Goal: Transaction & Acquisition: Purchase product/service

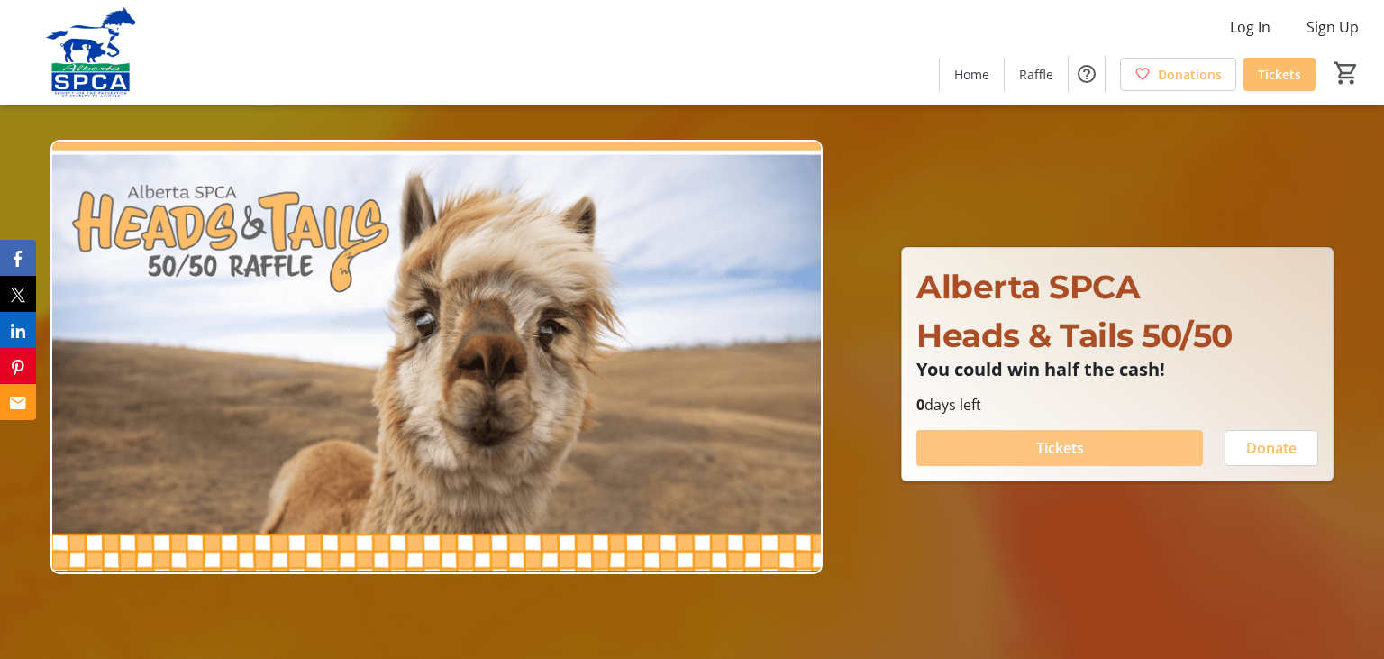
click at [1072, 450] on span "Tickets" at bounding box center [1060, 448] width 48 height 22
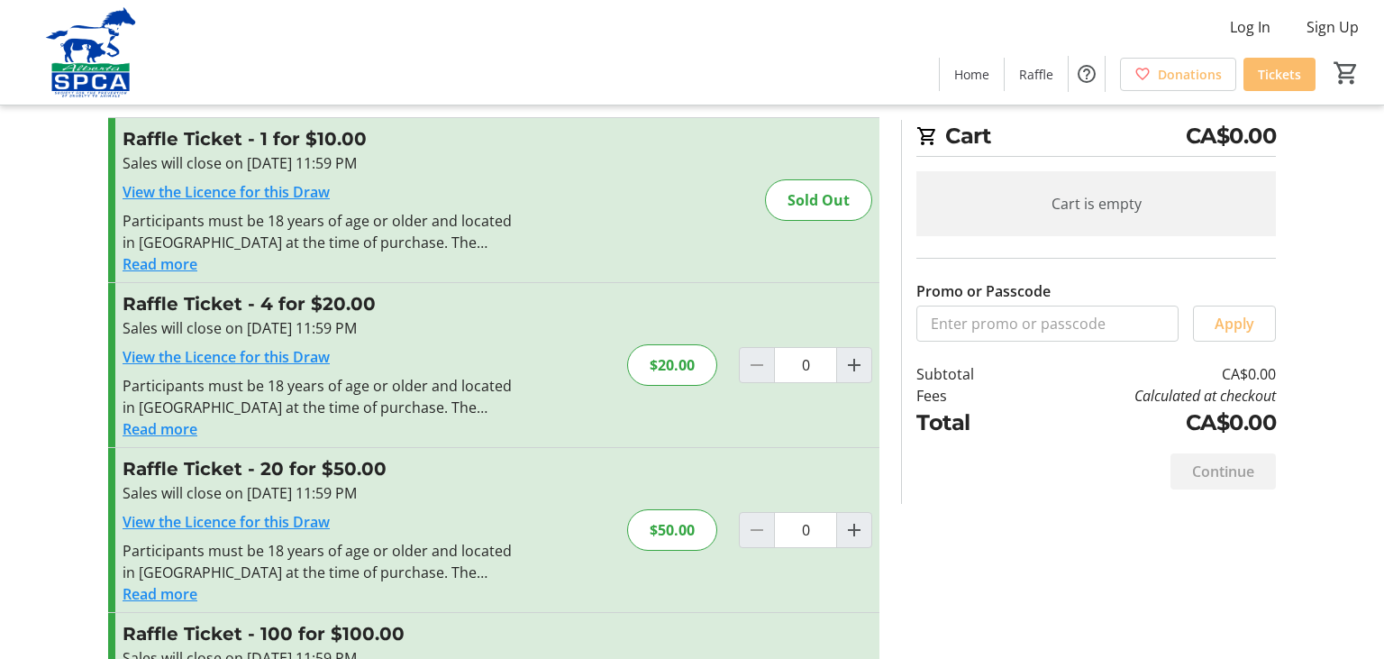
scroll to position [32, 0]
click at [856, 526] on mat-icon "Increment by one" at bounding box center [854, 529] width 22 height 22
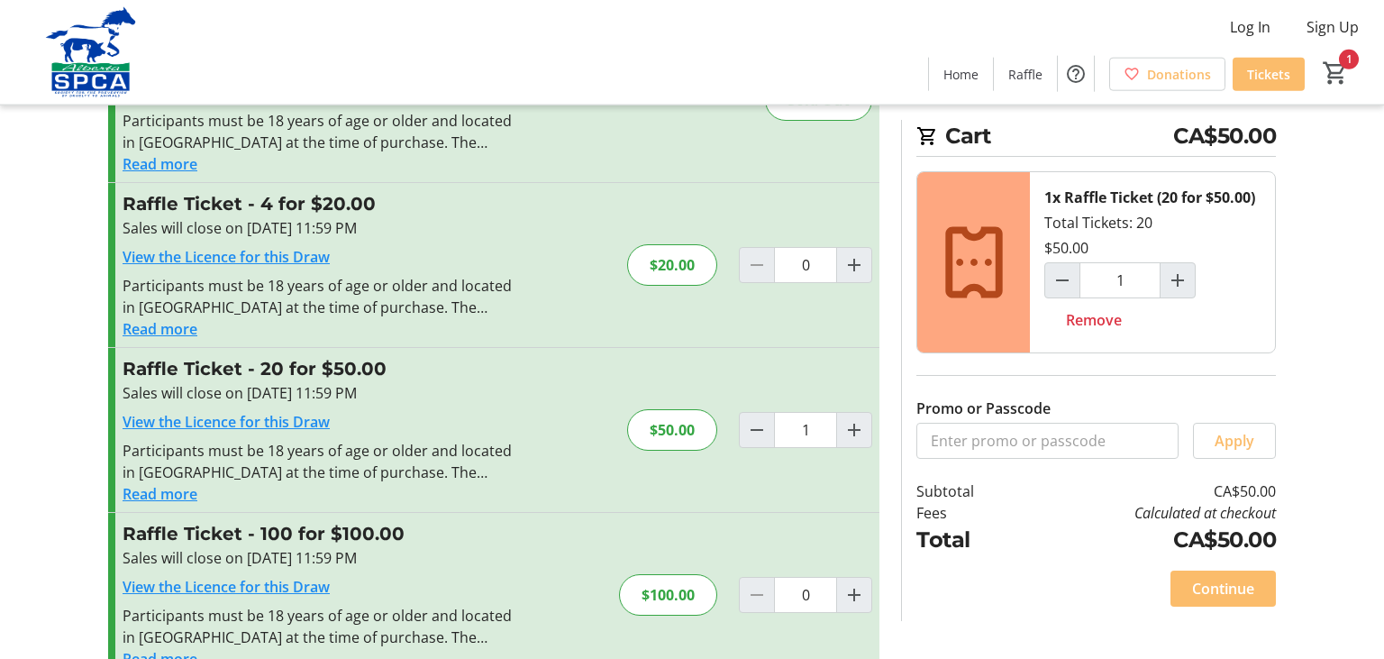
scroll to position [169, 0]
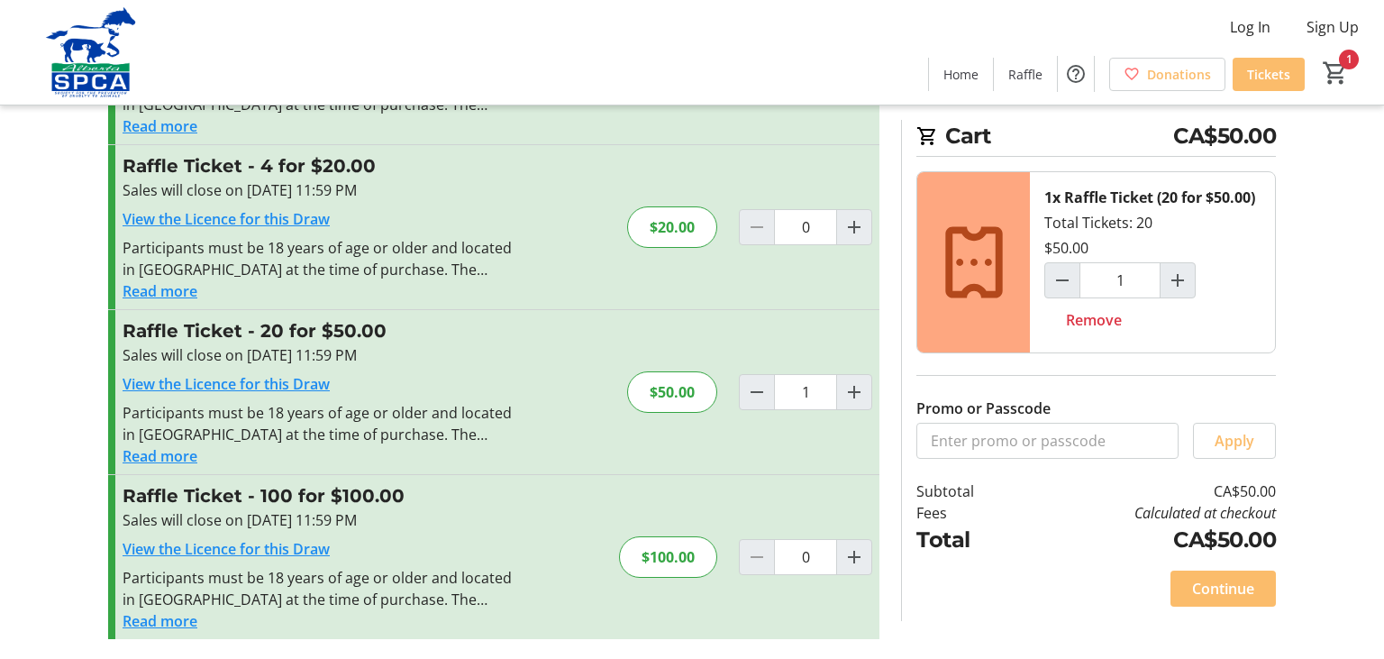
click at [759, 396] on mat-icon "Decrement by one" at bounding box center [757, 392] width 22 height 22
type input "0"
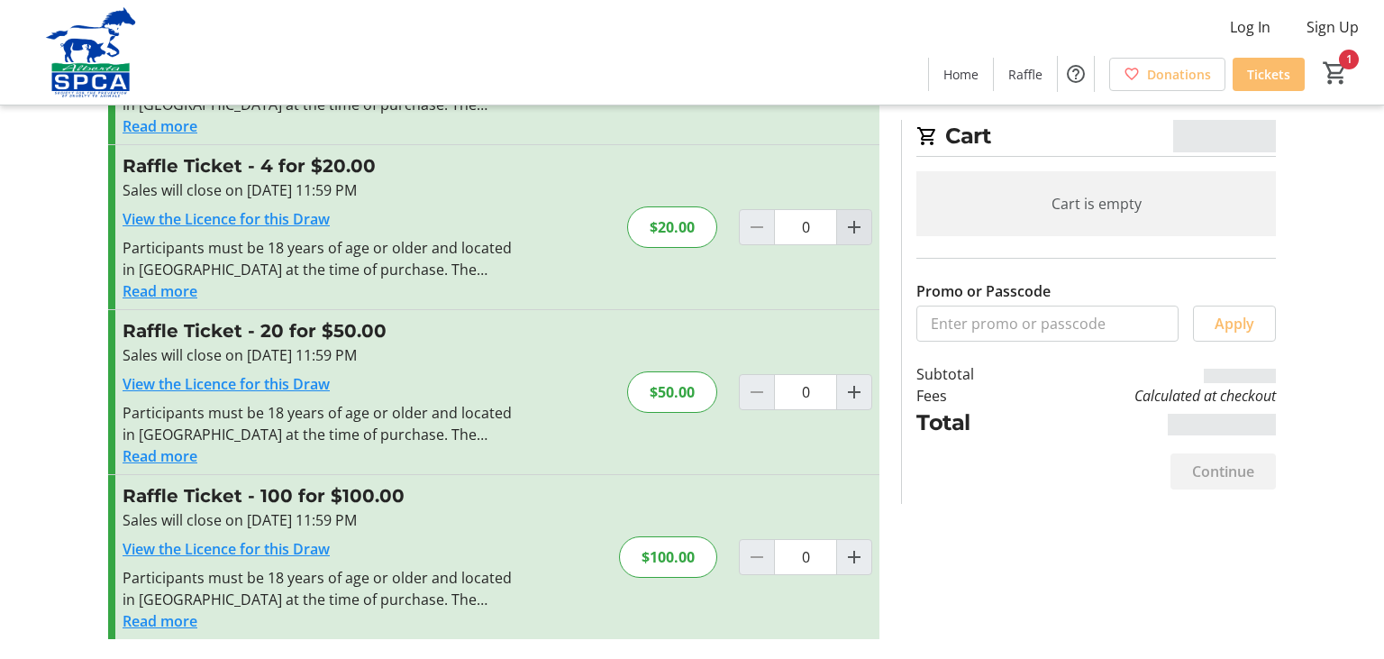
click at [851, 223] on mat-icon "Increment by one" at bounding box center [854, 227] width 22 height 22
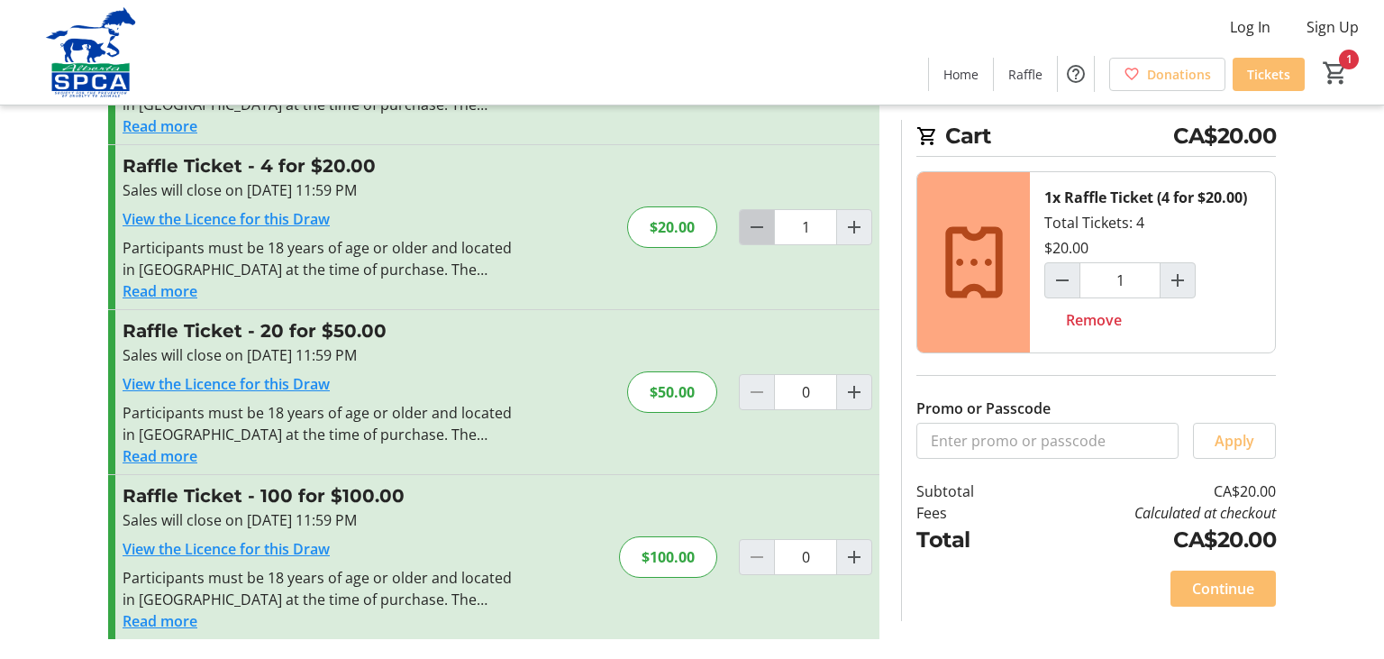
click at [758, 211] on span "Decrement by one" at bounding box center [757, 227] width 34 height 34
type input "0"
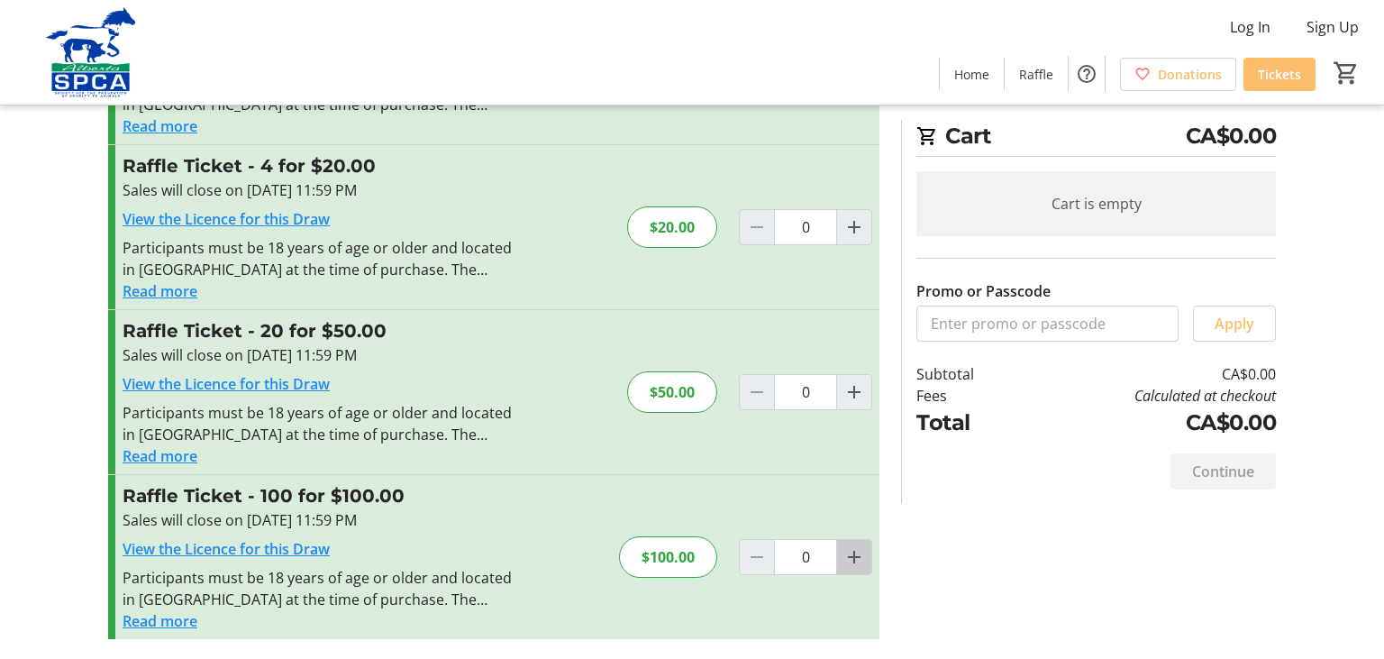
click at [855, 559] on mat-icon "Increment by one" at bounding box center [854, 557] width 22 height 22
type input "1"
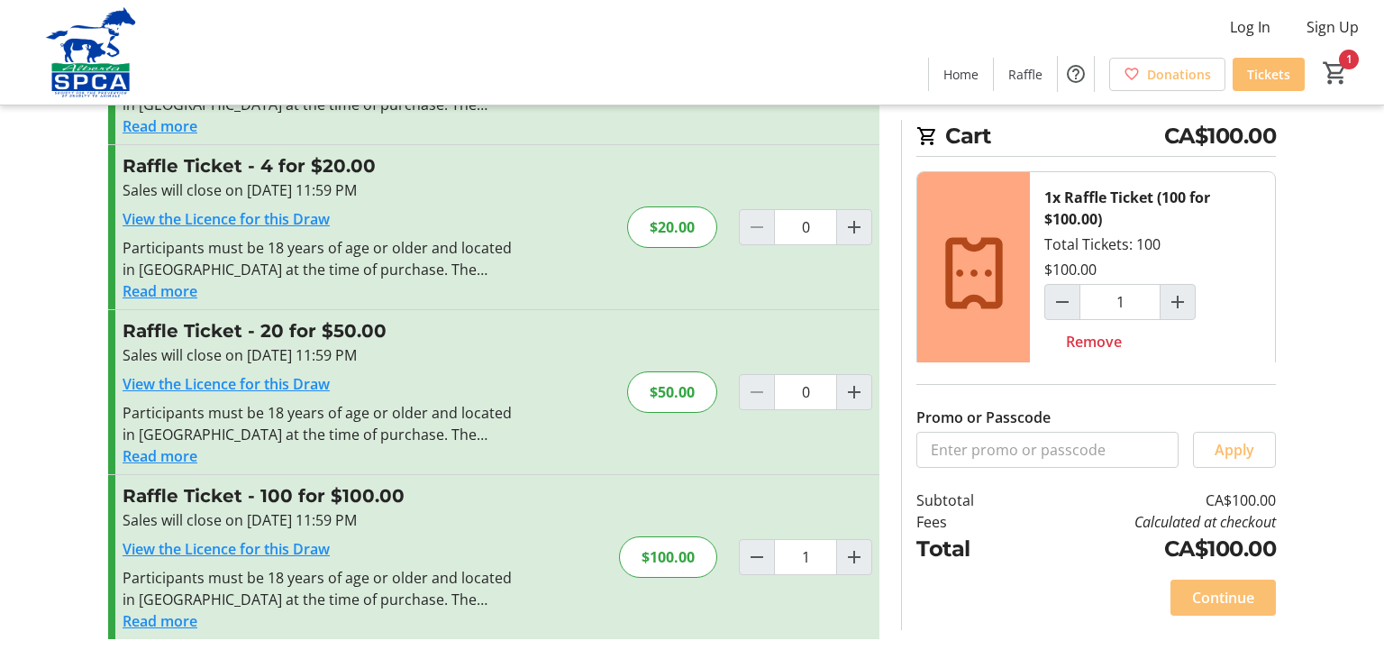
click at [1226, 608] on span "Continue" at bounding box center [1223, 598] width 62 height 22
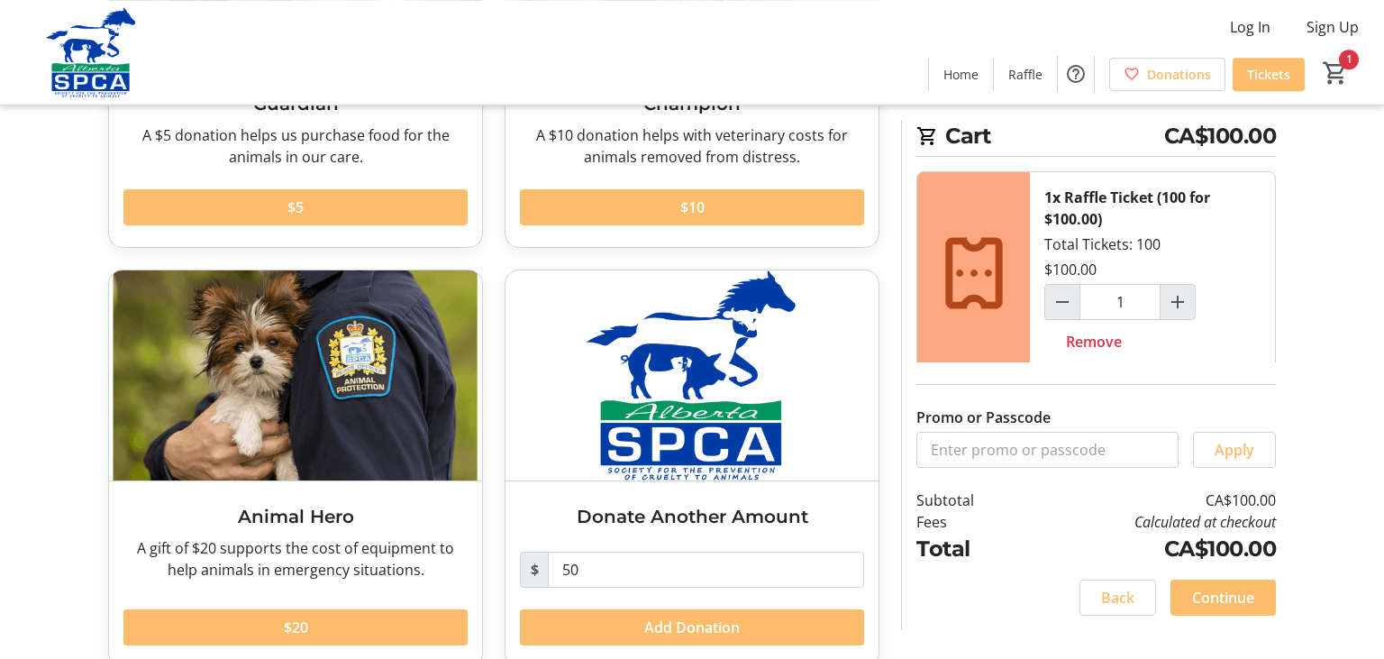
scroll to position [375, 0]
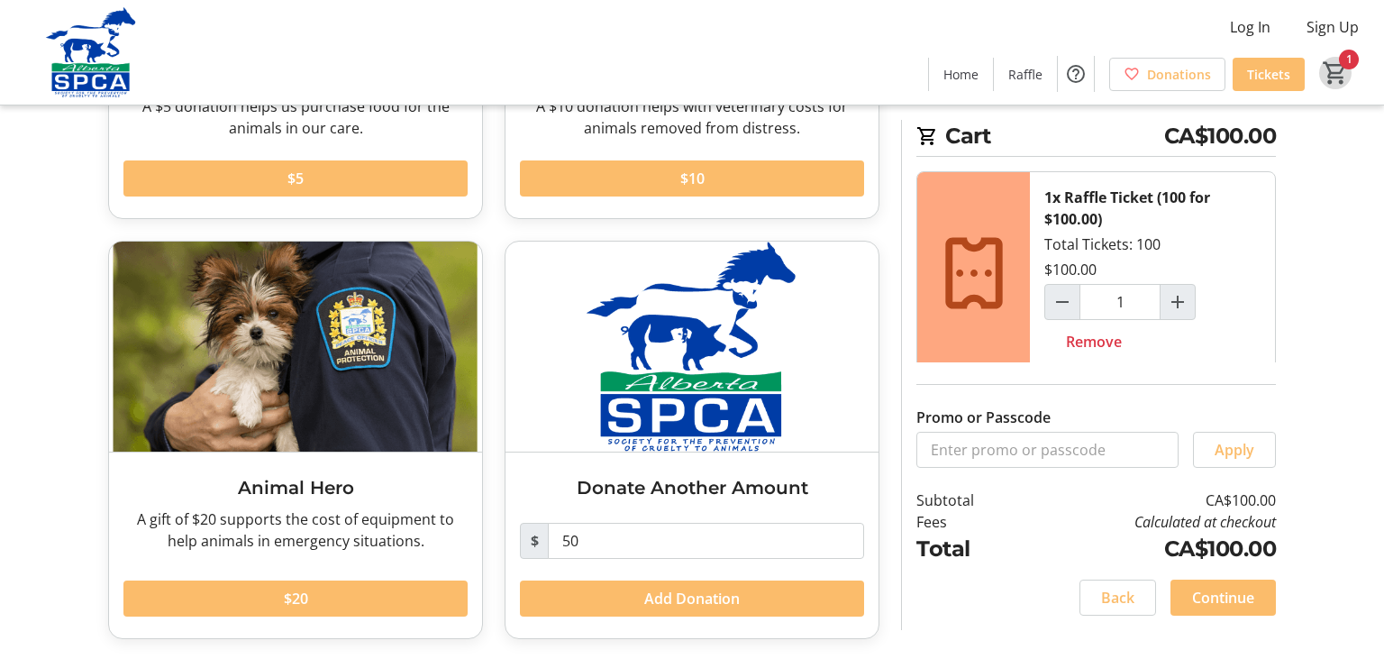
click at [1339, 67] on mat-icon "1" at bounding box center [1335, 72] width 27 height 27
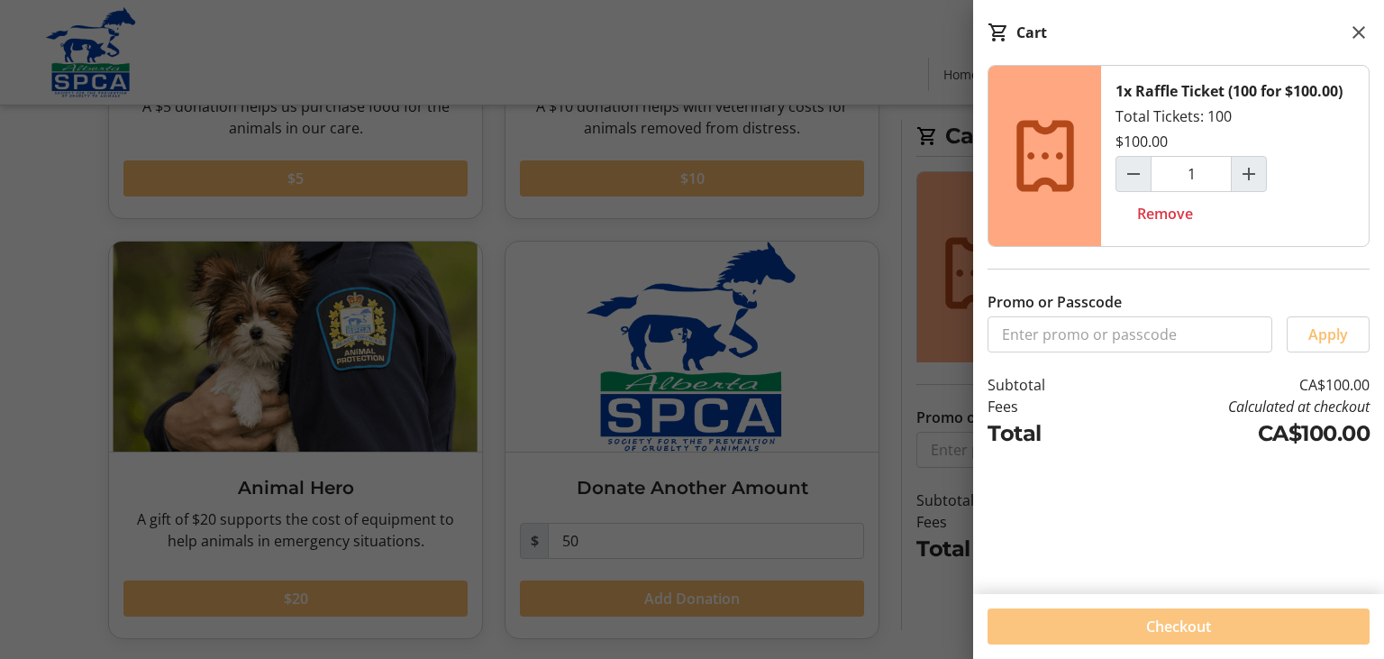
click at [1184, 628] on span "Checkout" at bounding box center [1178, 626] width 65 height 22
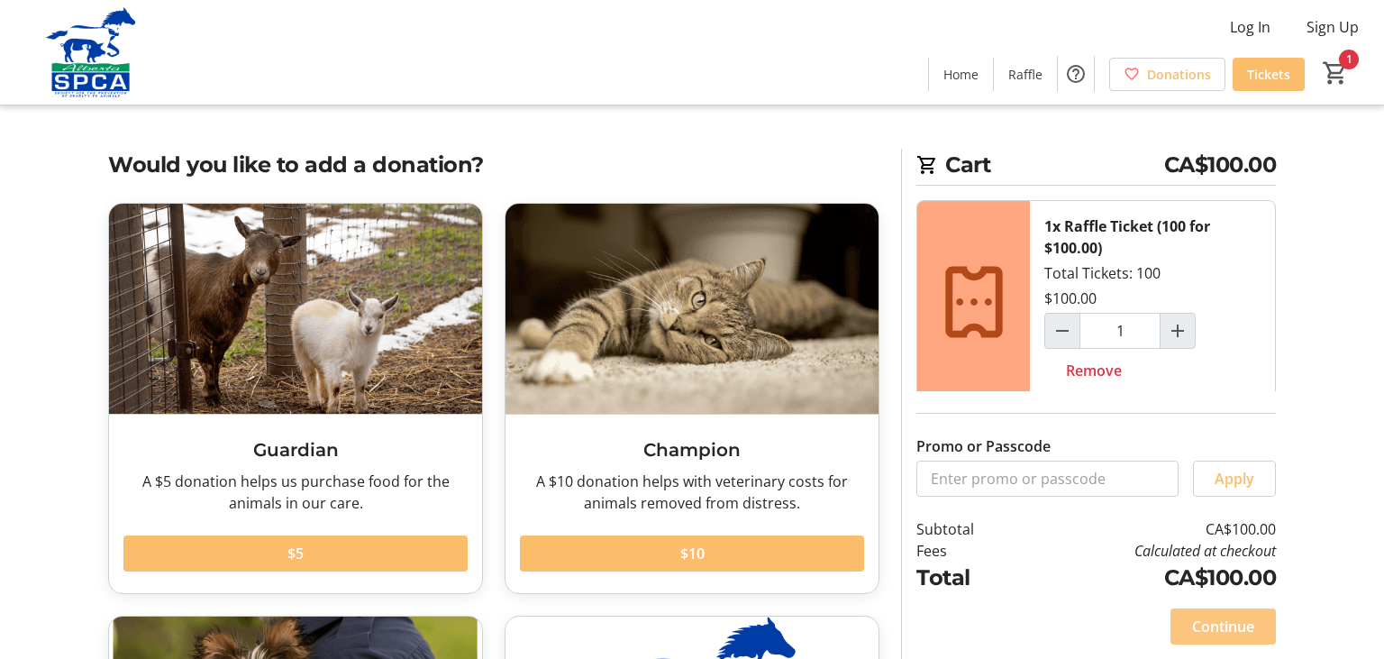
click at [1256, 643] on span at bounding box center [1223, 626] width 105 height 43
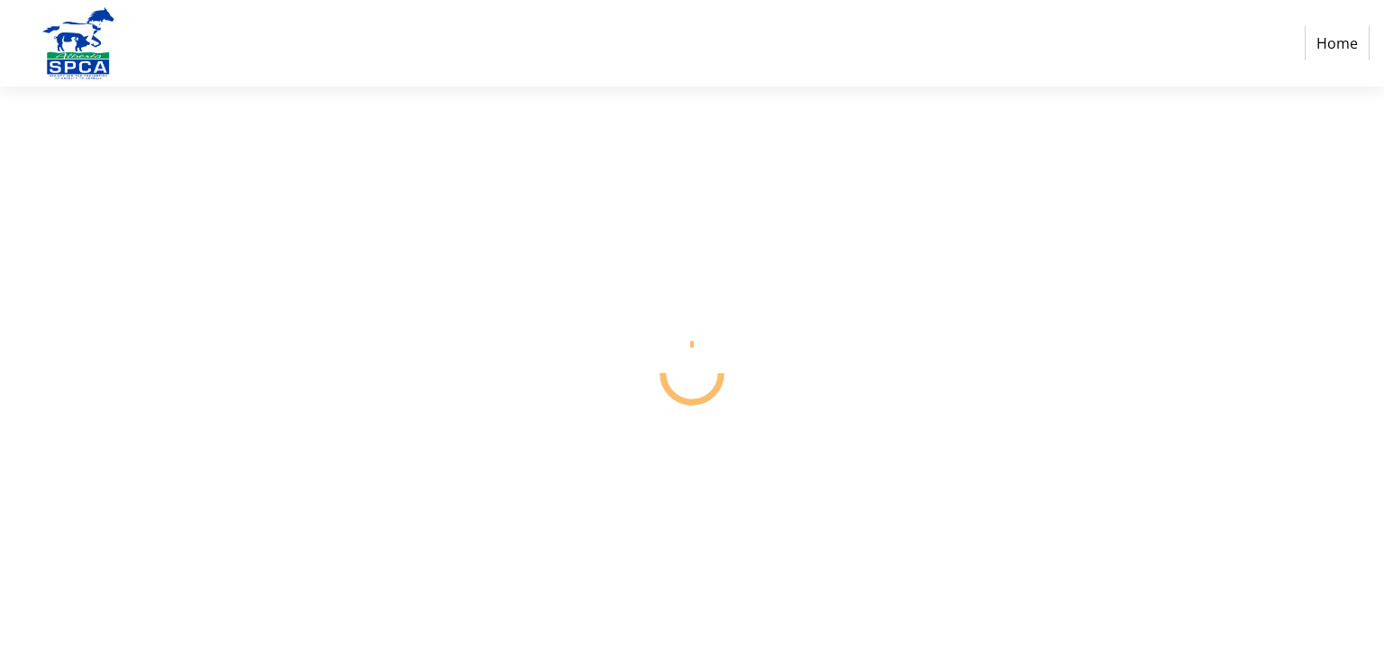
select select "CA"
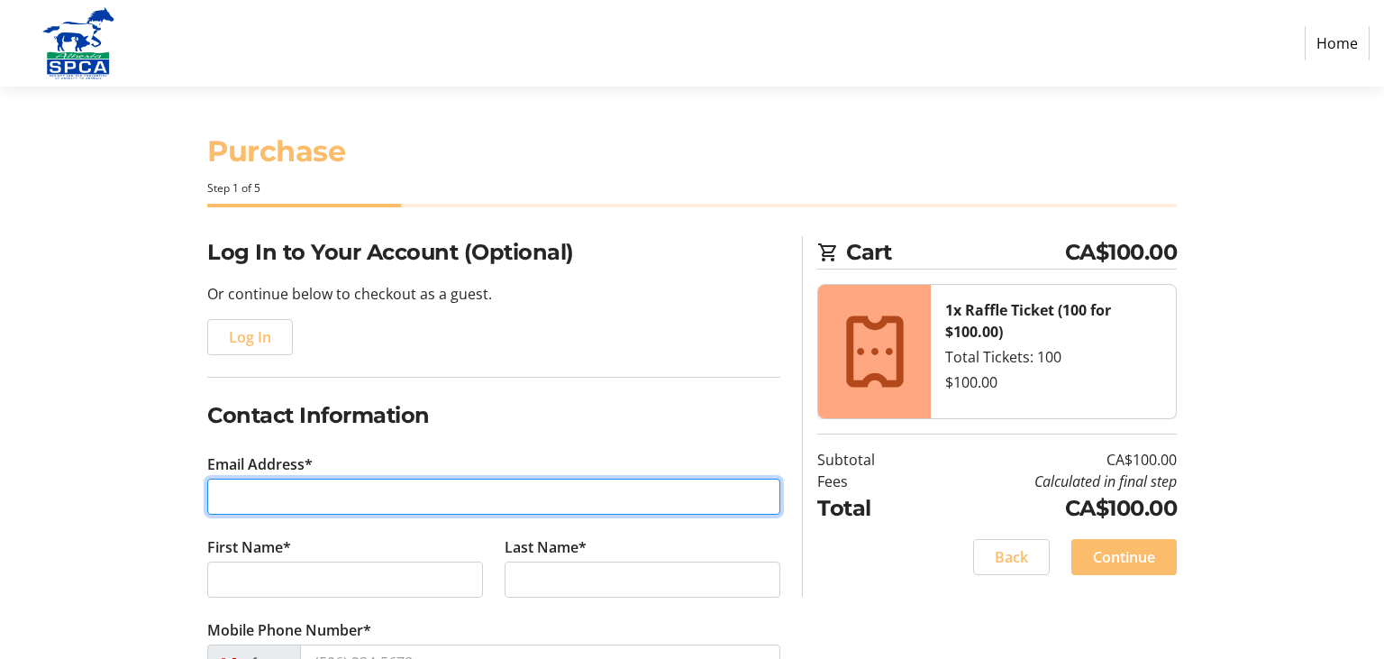
click at [262, 500] on input "Email Address*" at bounding box center [493, 497] width 573 height 36
type input "[EMAIL_ADDRESS][DOMAIN_NAME]"
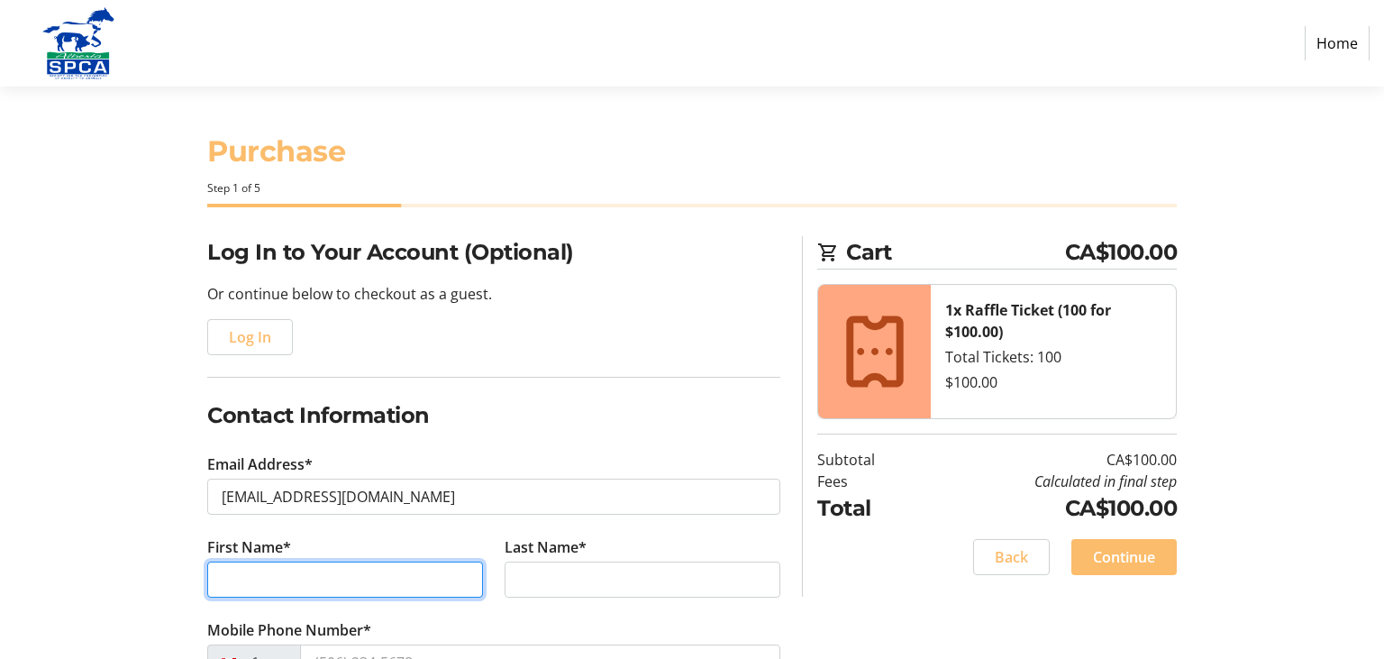
type input "[PERSON_NAME]"
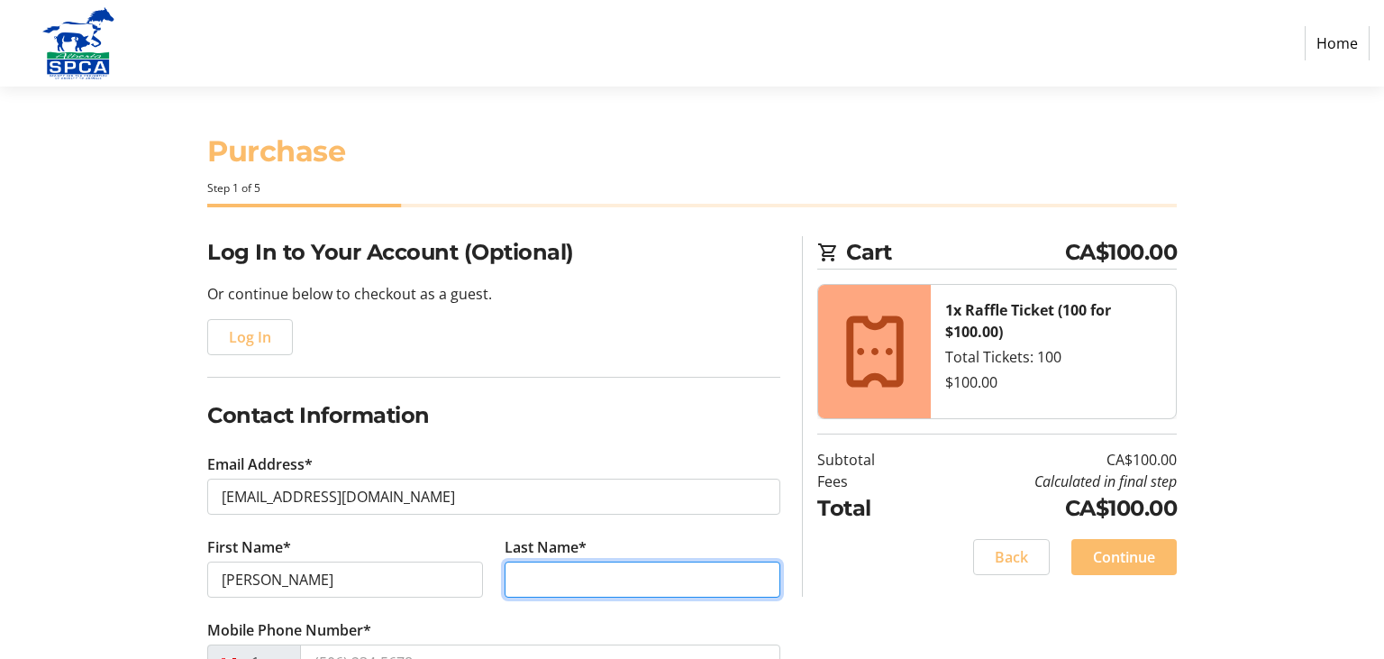
type input "[PERSON_NAME]"
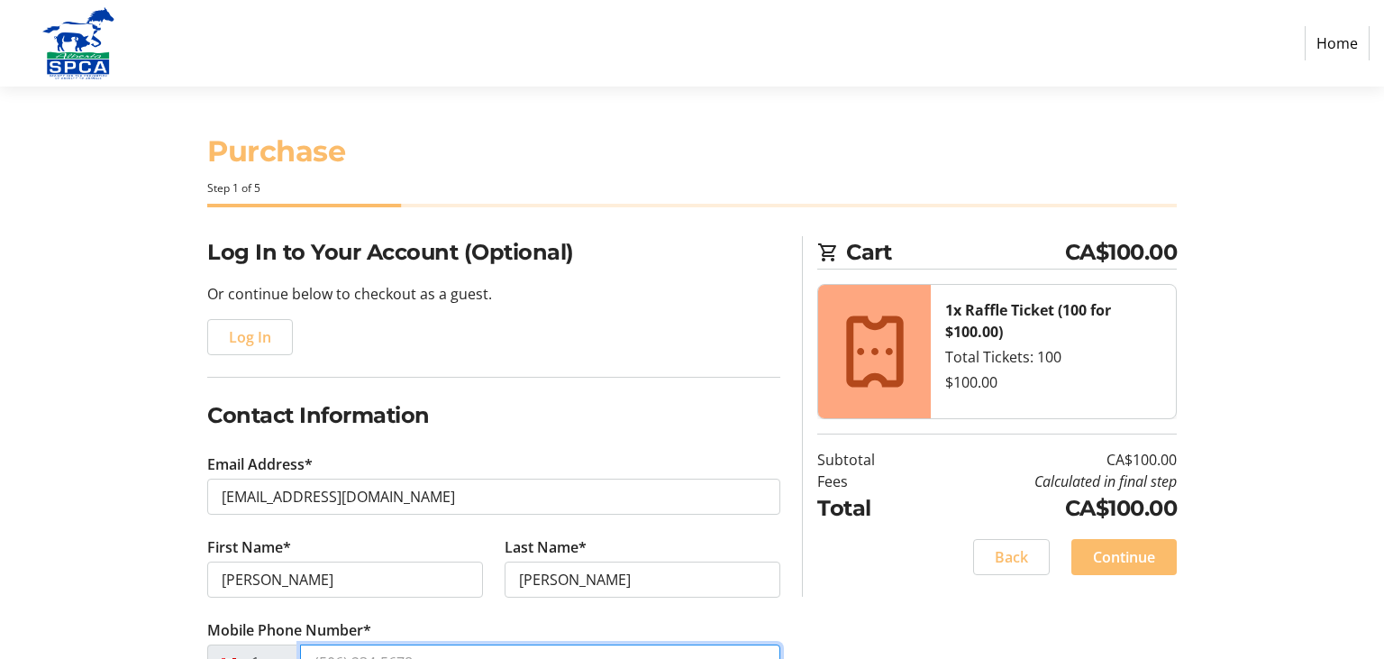
type input "[PHONE_NUMBER]"
type input "[STREET_ADDRESS]"
type input "[GEOGRAPHIC_DATA]"
select select "AB"
type input "T3H 4K4"
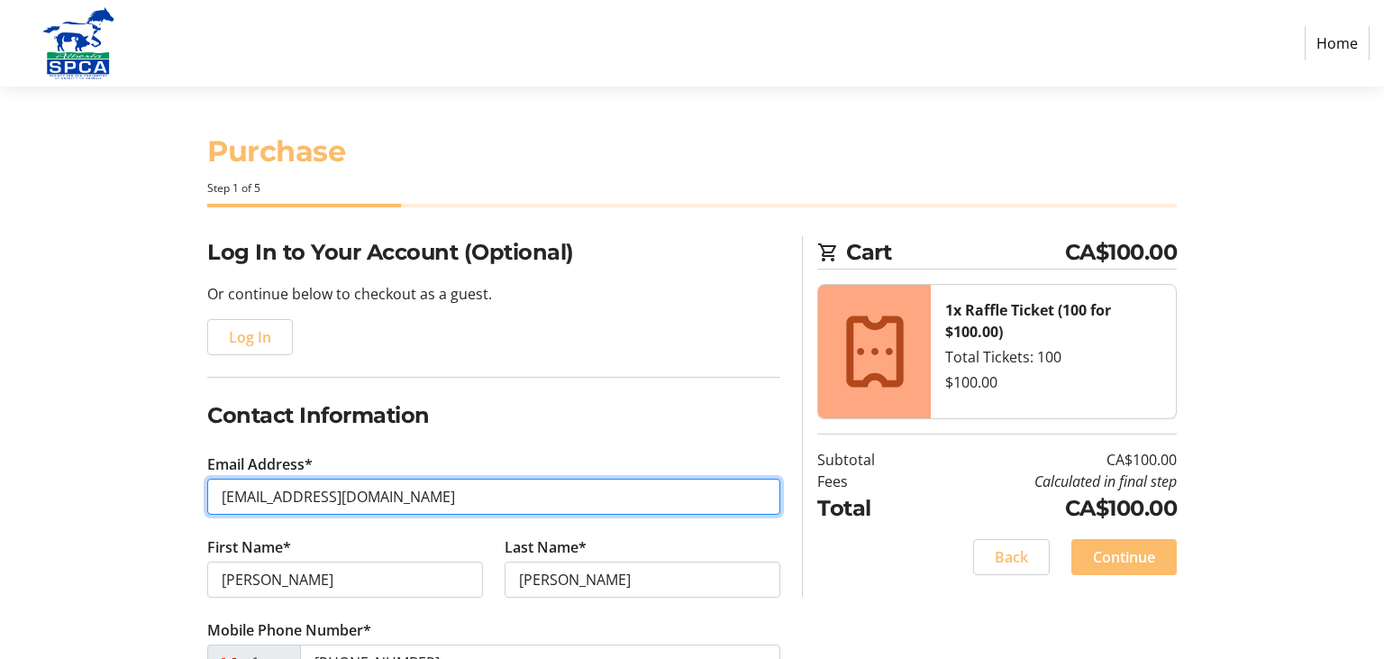
type input "[PHONE_NUMBER]"
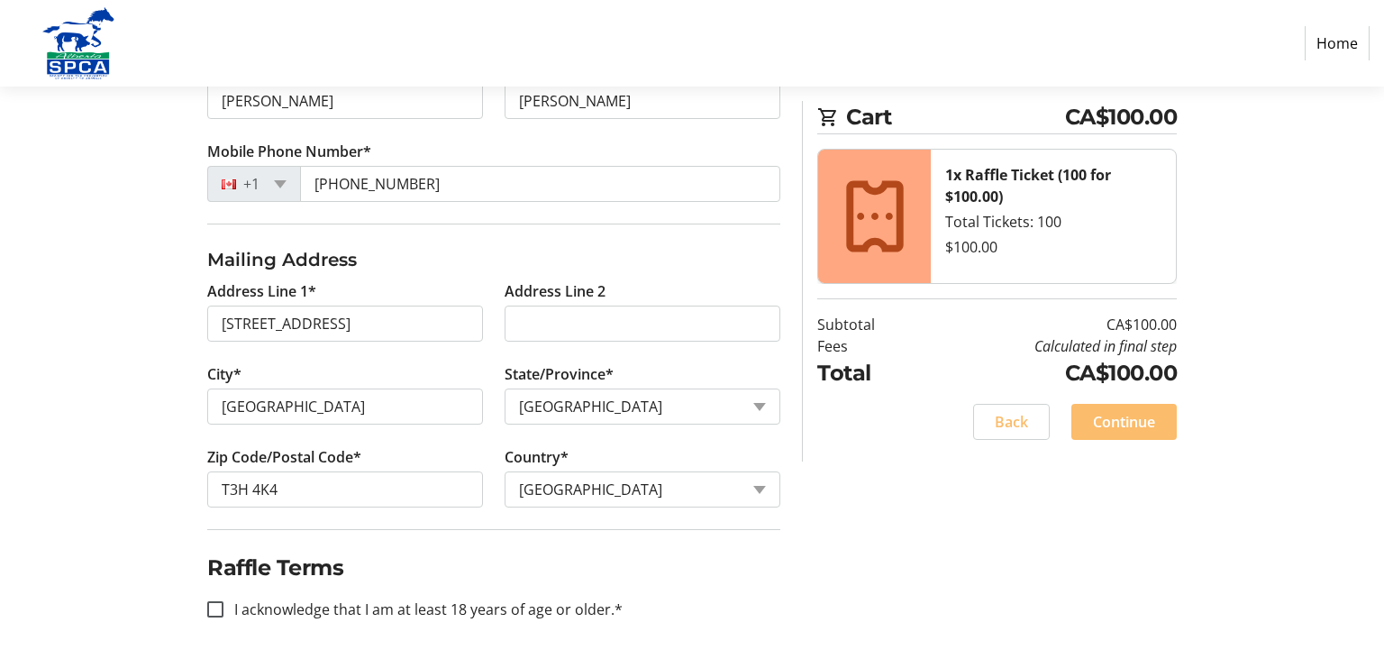
scroll to position [479, 0]
click at [215, 603] on input "I acknowledge that I am at least 18 years of age or older.*" at bounding box center [215, 608] width 16 height 16
checkbox input "true"
click at [1144, 420] on span "Continue" at bounding box center [1124, 422] width 62 height 22
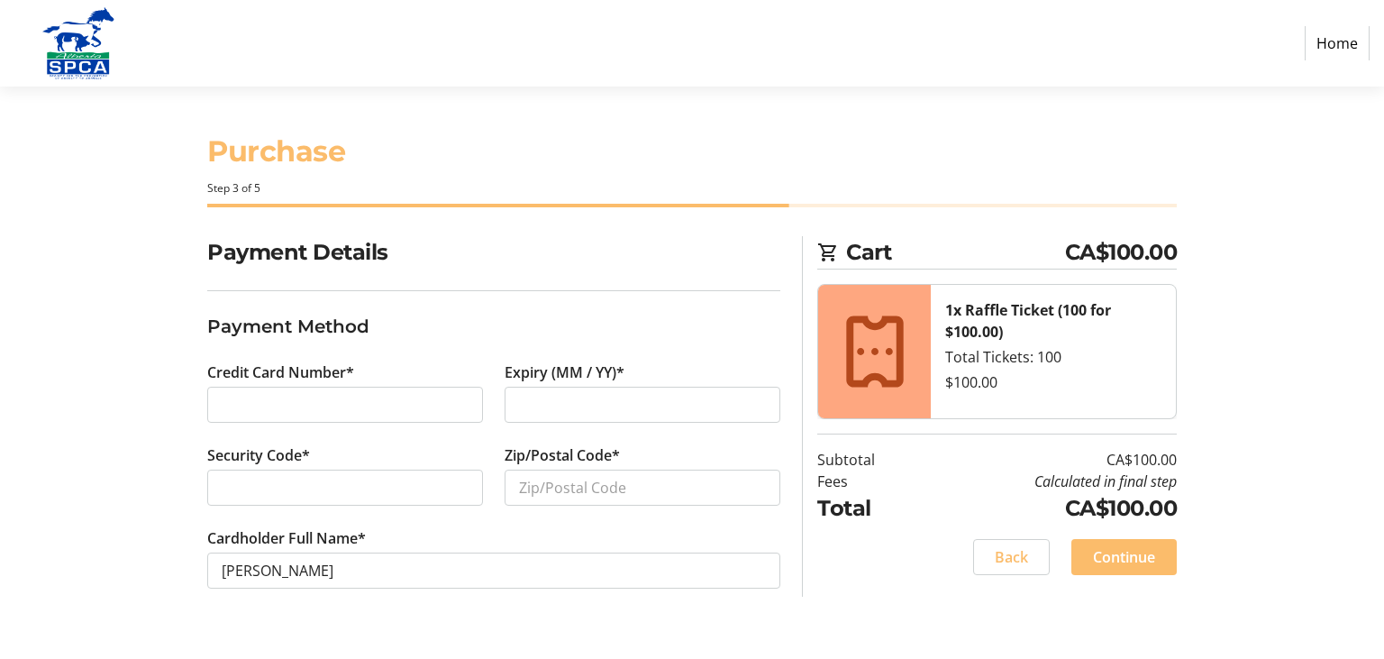
click at [564, 436] on div "Expiry (MM / YY)*" at bounding box center [642, 402] width 297 height 83
click at [517, 398] on div at bounding box center [643, 405] width 276 height 36
click at [546, 491] on input "Zip/Postal Code*" at bounding box center [643, 487] width 276 height 36
type input "T3H4K4"
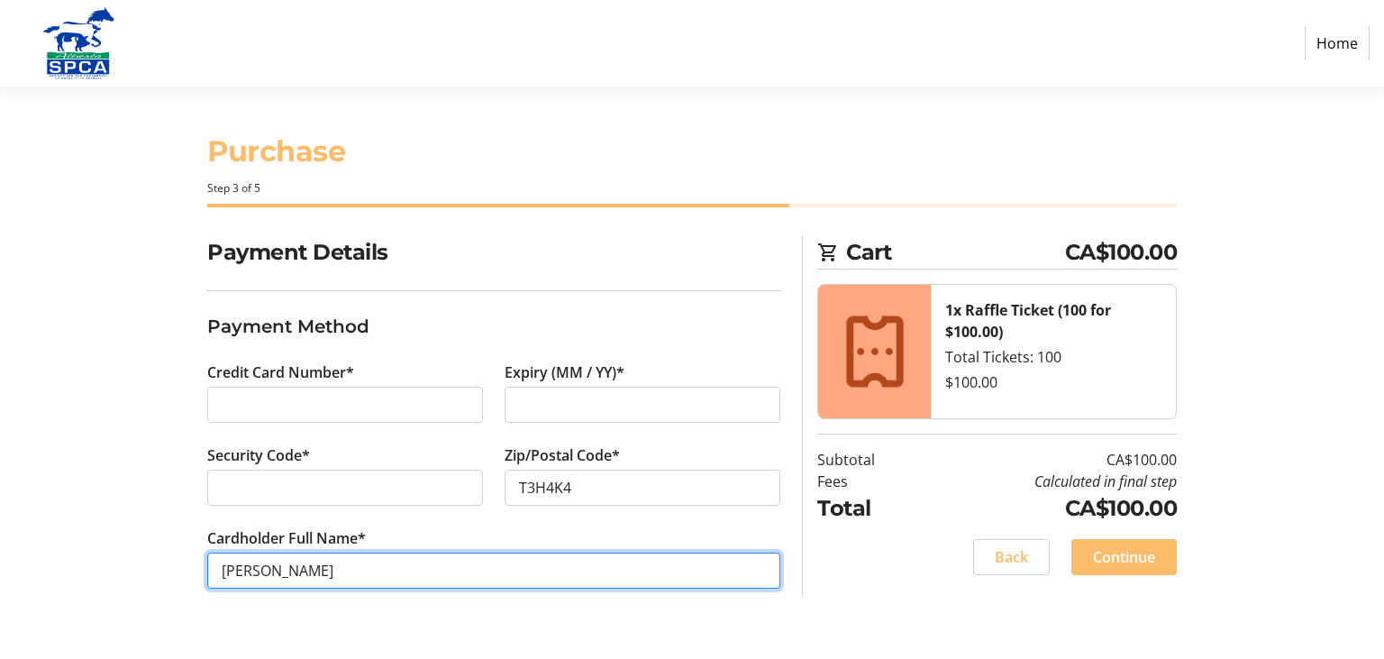
click at [218, 571] on input "[PERSON_NAME]" at bounding box center [493, 570] width 573 height 36
click at [270, 570] on input "[PERSON_NAME]" at bounding box center [493, 570] width 573 height 36
type input "[PERSON_NAME]"
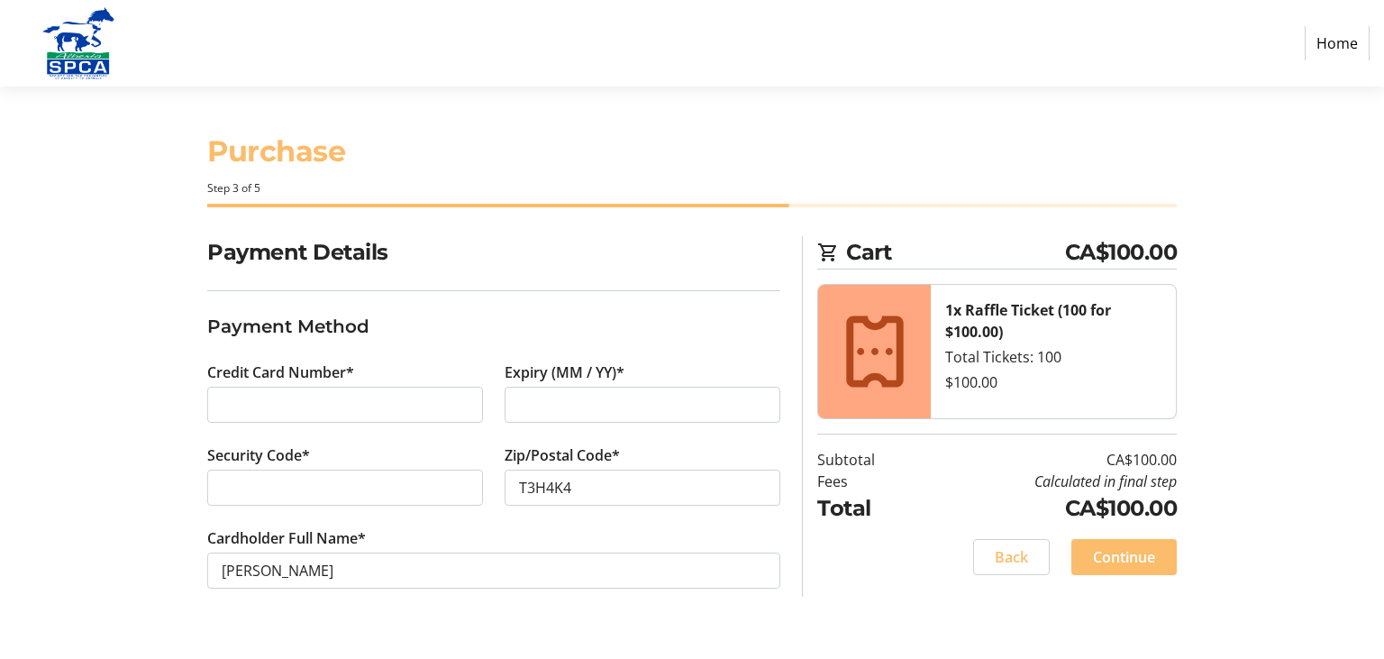
click at [1342, 172] on section "Purchase Step 3 of 5 Cart CA$100.00 1x Raffle Ticket (100 for $100.00) Total Ti…" at bounding box center [692, 373] width 1384 height 572
click at [1134, 550] on span "Continue" at bounding box center [1124, 557] width 62 height 22
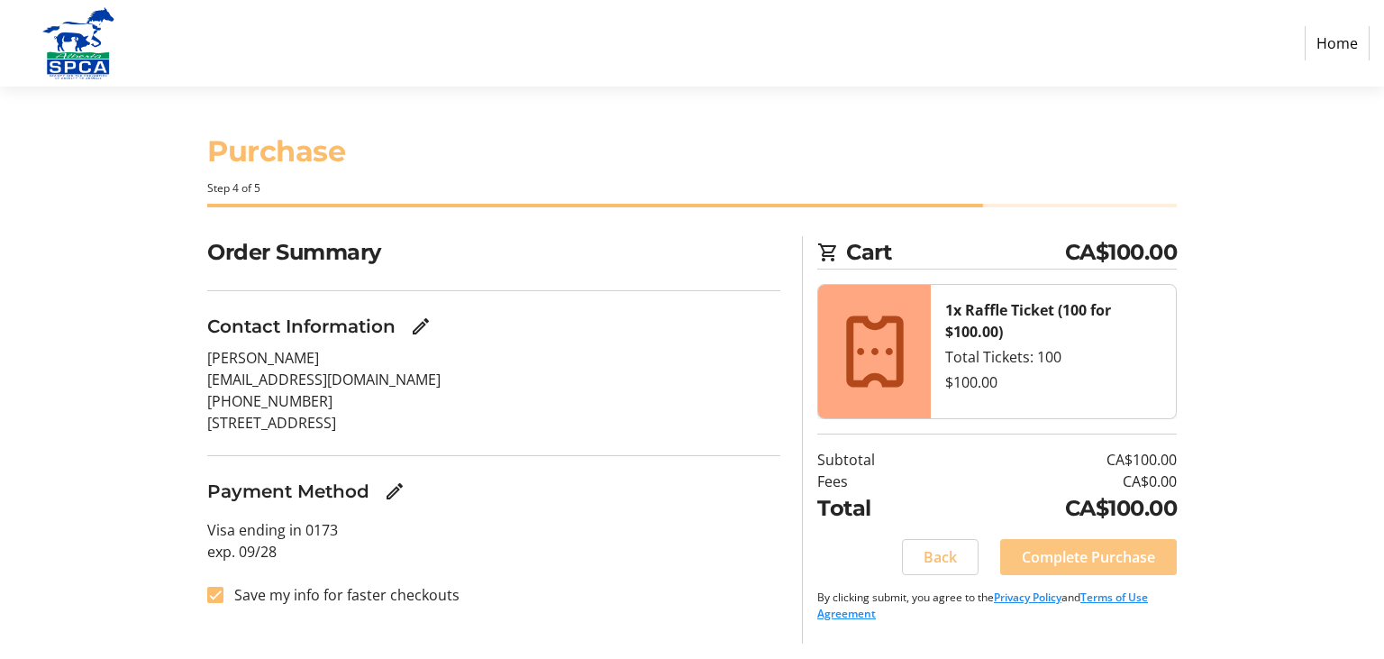
click at [1089, 554] on span "Complete Purchase" at bounding box center [1088, 557] width 133 height 22
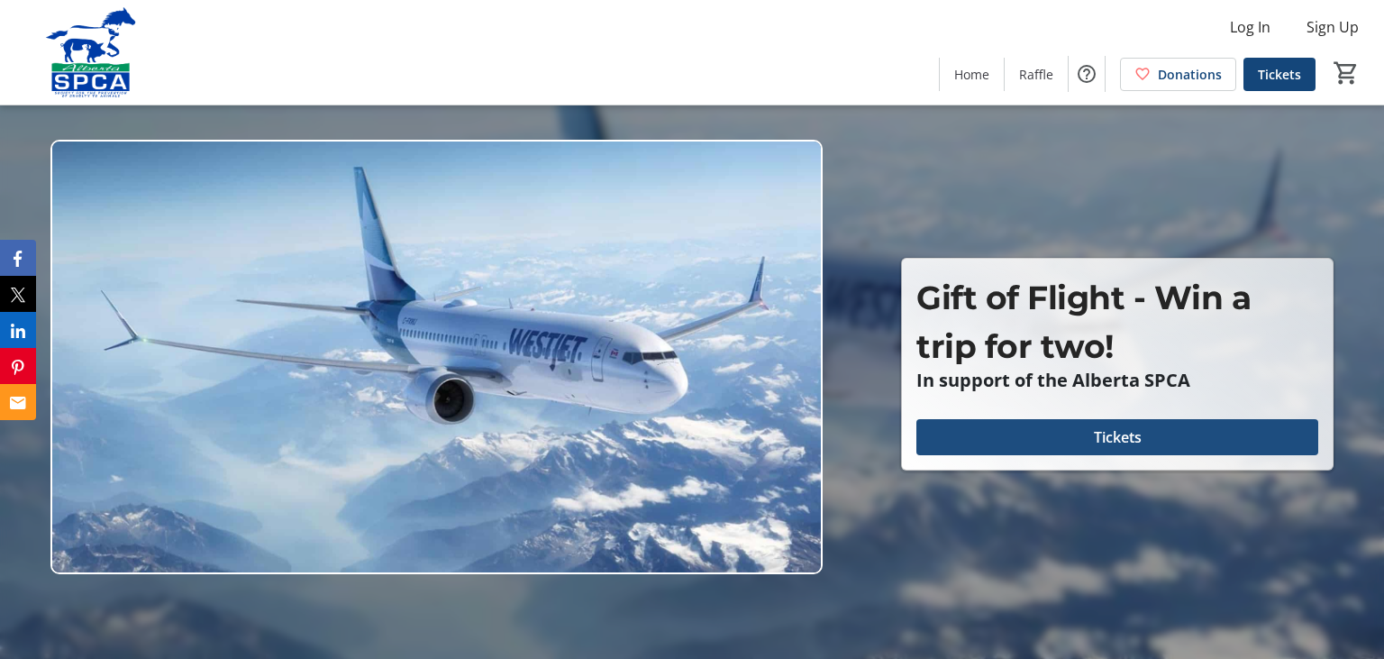
click at [1124, 434] on span "Tickets" at bounding box center [1118, 437] width 48 height 22
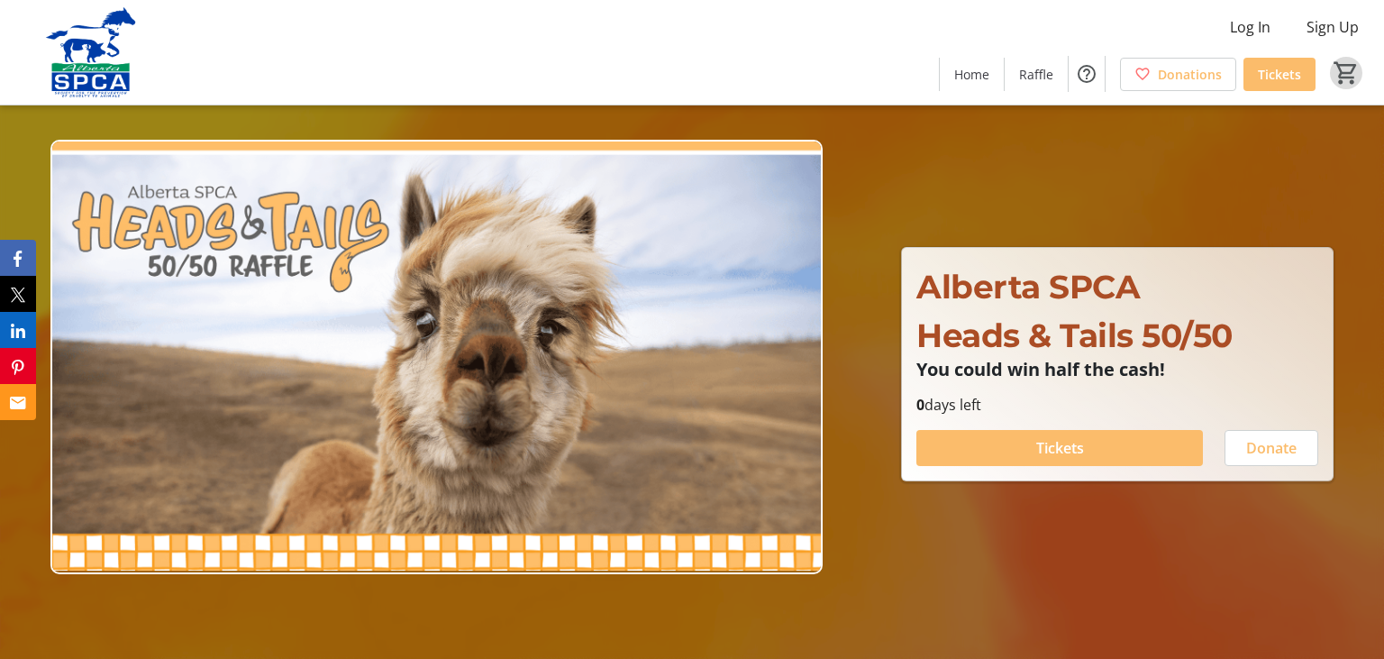
click at [1342, 71] on mat-icon "0" at bounding box center [1346, 72] width 27 height 27
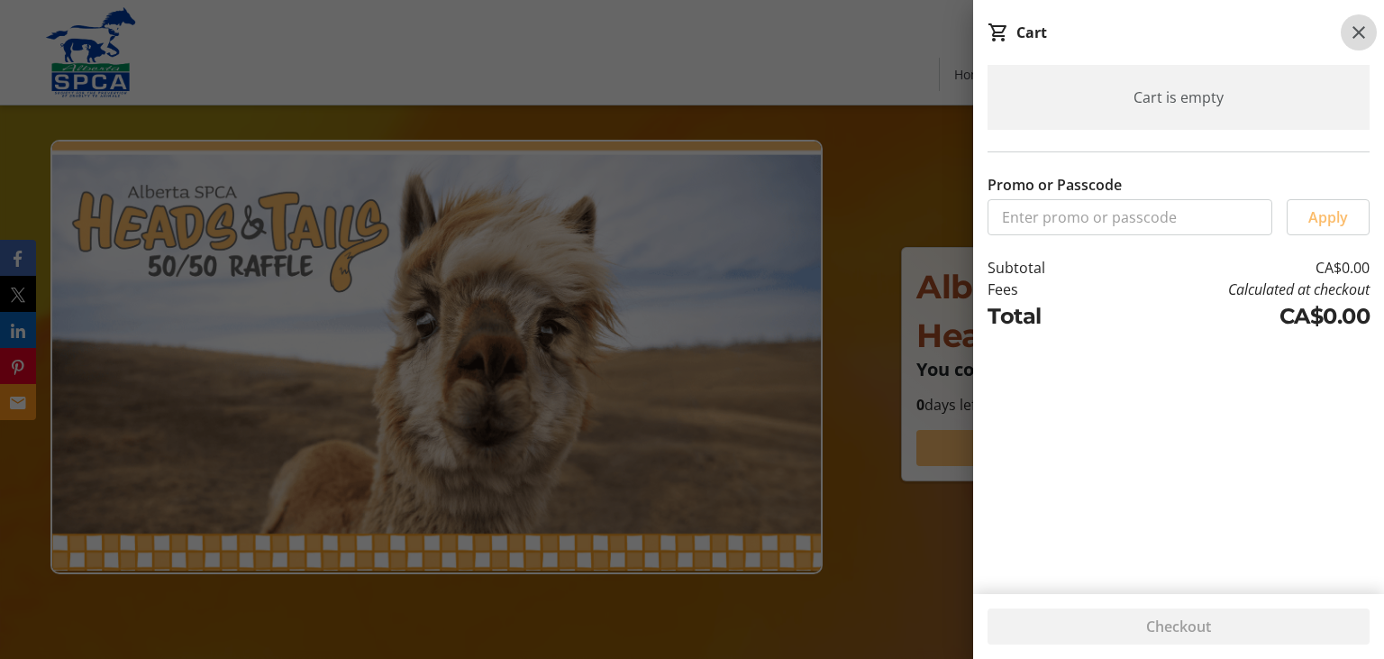
click at [1358, 32] on mat-icon at bounding box center [1359, 33] width 22 height 22
